Goal: Find specific page/section: Find specific page/section

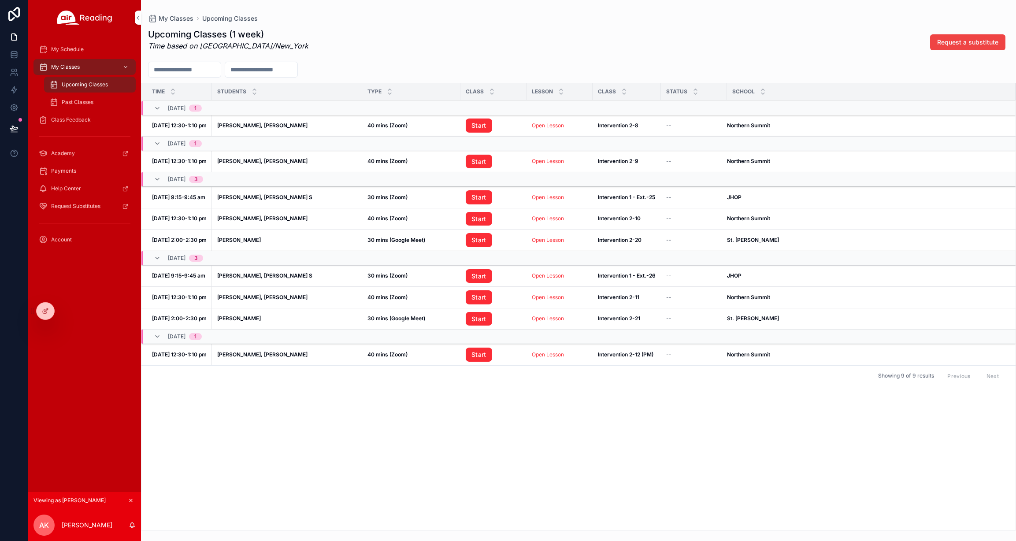
click at [0, 0] on icon at bounding box center [0, 0] width 0 height 0
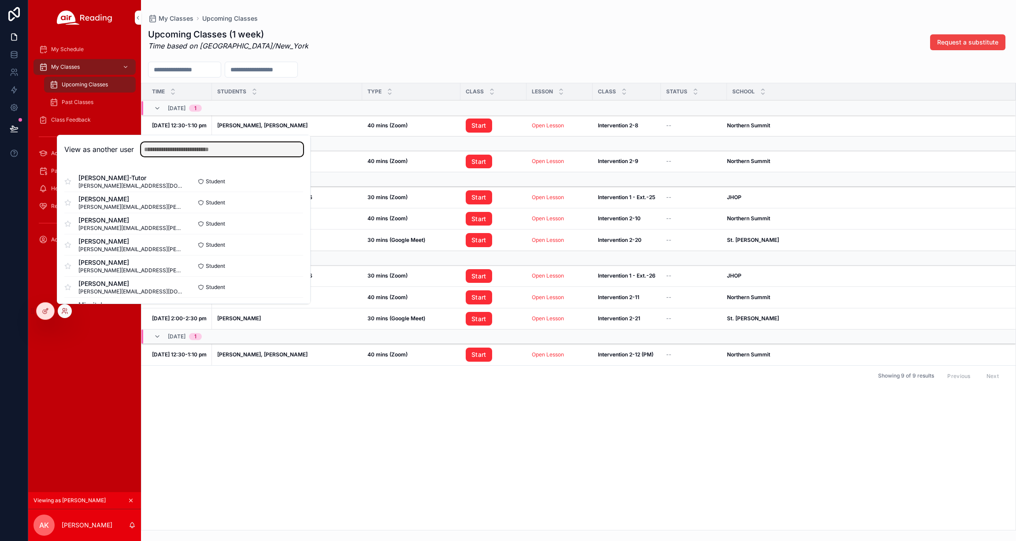
click at [156, 149] on input "text" at bounding box center [222, 149] width 162 height 14
type input "*"
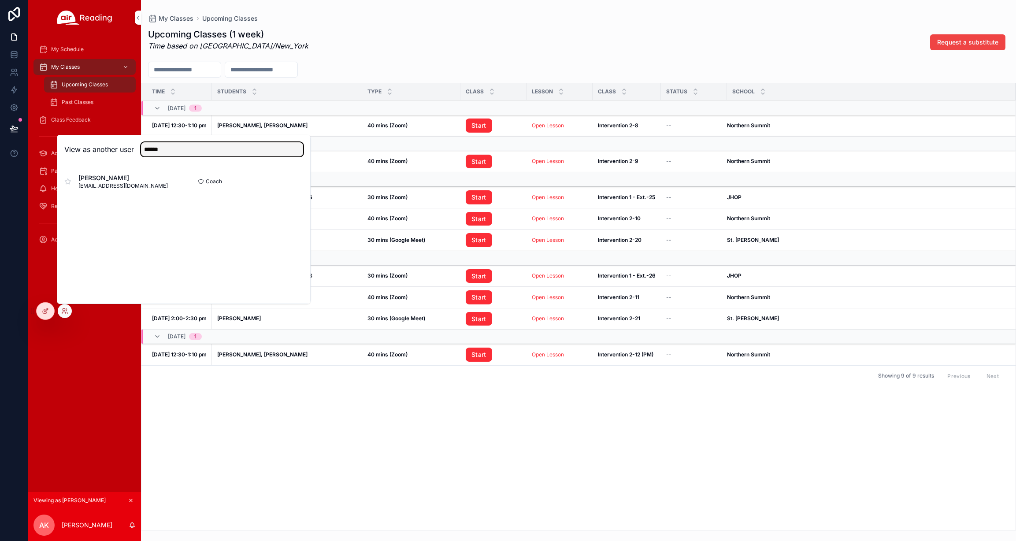
type input "******"
click at [0, 0] on button "Select" at bounding box center [0, 0] width 0 height 0
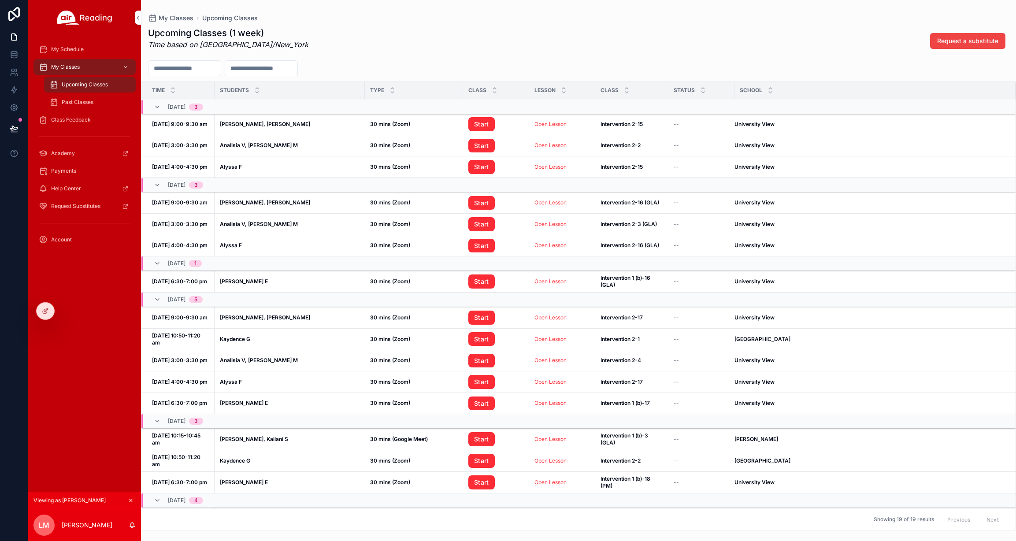
drag, startPoint x: 74, startPoint y: 62, endPoint x: 73, endPoint y: 49, distance: 12.8
click at [74, 62] on div "My Classes" at bounding box center [85, 67] width 92 height 14
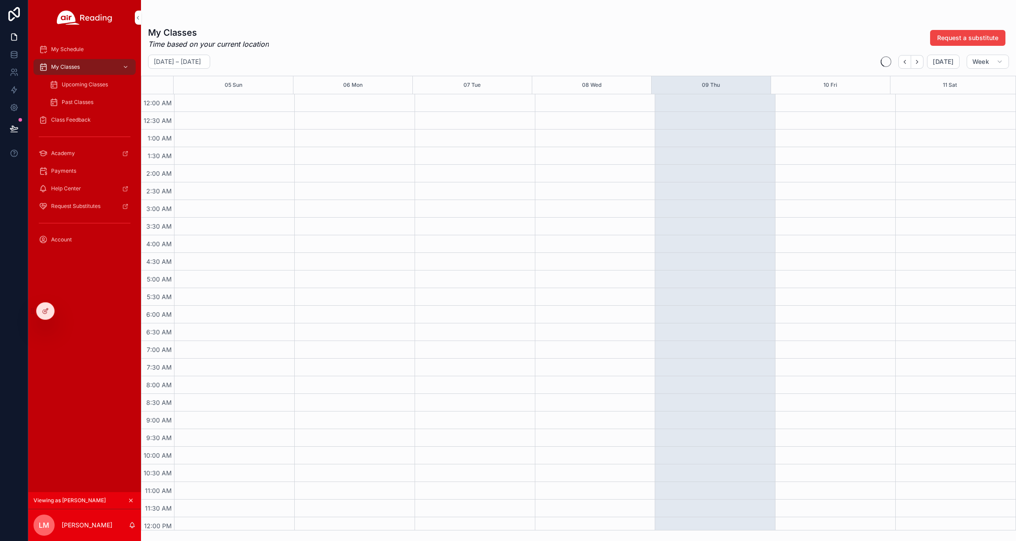
click at [73, 48] on span "My Schedule" at bounding box center [67, 49] width 33 height 7
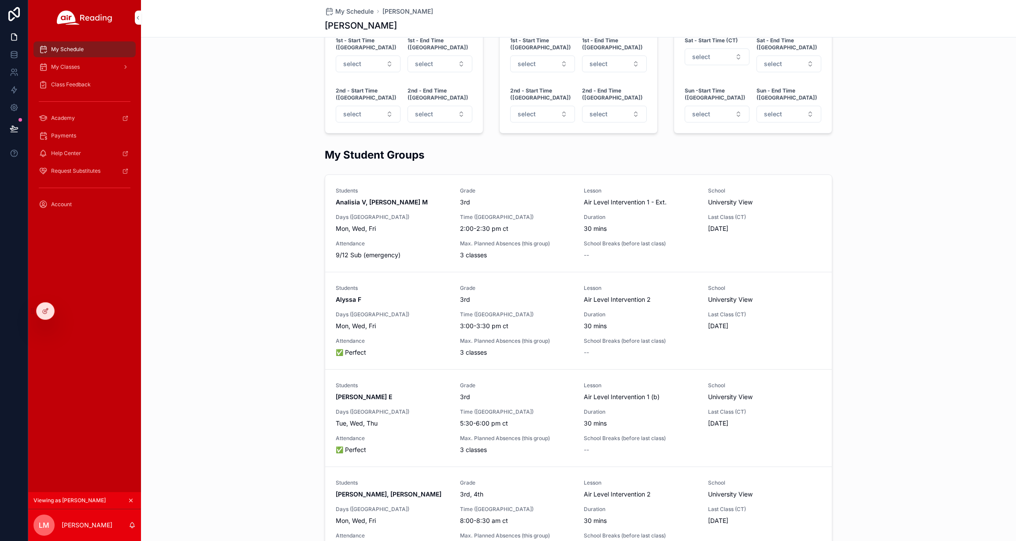
scroll to position [705, 0]
